Goal: Task Accomplishment & Management: Complete application form

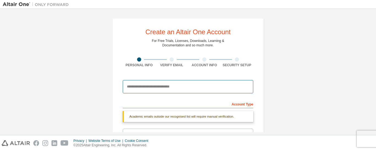
click at [154, 85] on input "email" at bounding box center [188, 86] width 130 height 13
paste input "**********"
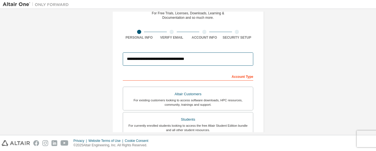
scroll to position [83, 0]
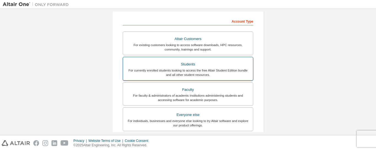
type input "**********"
click at [166, 62] on div "Students" at bounding box center [187, 64] width 123 height 8
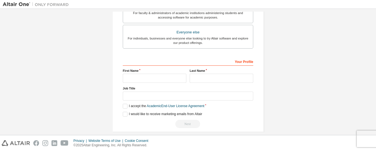
scroll to position [165, 0]
click at [148, 78] on input "text" at bounding box center [155, 77] width 64 height 9
type input "*********"
type input "*******"
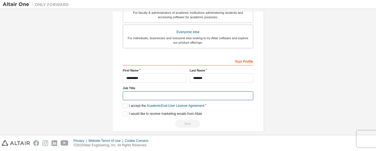
click at [136, 93] on input "text" at bounding box center [188, 95] width 130 height 9
type input "*"
type input "**********"
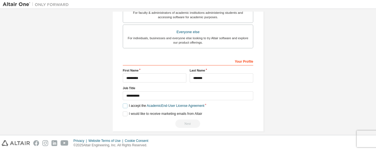
click at [124, 108] on label "I accept the Academic End-User License Agreement" at bounding box center [163, 105] width 81 height 5
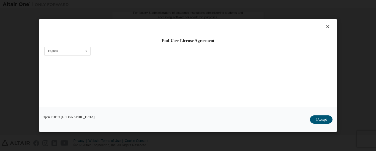
click at [124, 112] on div "Open PDF in New Tab I Accept" at bounding box center [187, 118] width 297 height 25
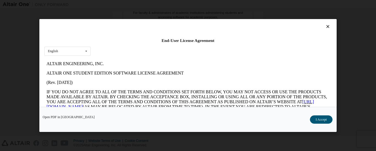
scroll to position [0, 0]
drag, startPoint x: 313, startPoint y: 118, endPoint x: 310, endPoint y: 118, distance: 3.3
click at [313, 118] on button "I Accept" at bounding box center [321, 119] width 23 height 8
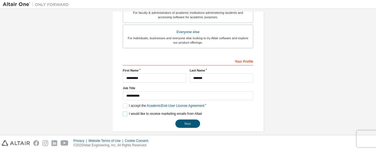
click at [124, 113] on label "I would like to receive marketing emails from Altair" at bounding box center [162, 113] width 79 height 5
click at [182, 121] on button "Next" at bounding box center [187, 123] width 25 height 8
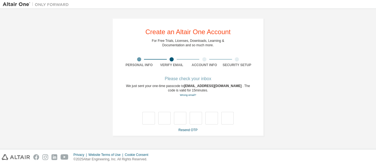
type input "*"
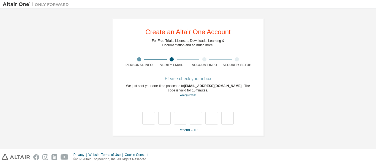
type input "*"
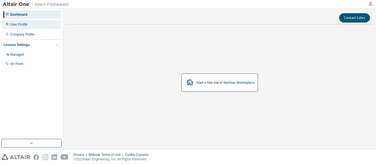
click at [18, 26] on div "User Profile" at bounding box center [18, 24] width 17 height 4
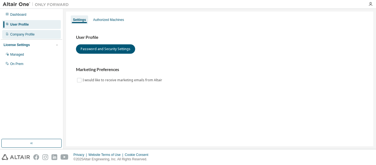
click at [21, 33] on div "Company Profile" at bounding box center [22, 34] width 24 height 4
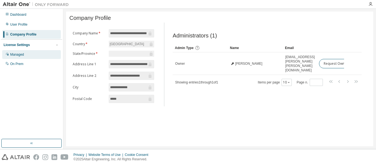
click at [18, 53] on div "Managed" at bounding box center [17, 54] width 14 height 4
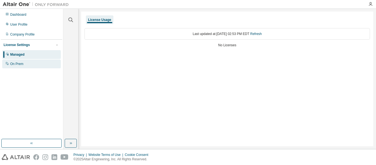
click at [20, 63] on div "On Prem" at bounding box center [16, 64] width 13 height 4
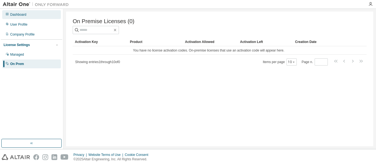
click at [15, 15] on div "Dashboard" at bounding box center [18, 14] width 16 height 4
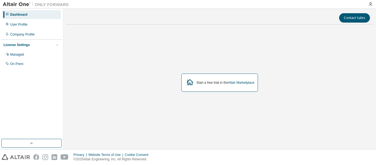
click at [20, 2] on img at bounding box center [37, 5] width 69 height 6
drag, startPoint x: 16, startPoint y: 3, endPoint x: 98, endPoint y: 14, distance: 83.3
click at [98, 14] on div "Contact Sales" at bounding box center [219, 17] width 301 height 9
